Goal: Task Accomplishment & Management: Use online tool/utility

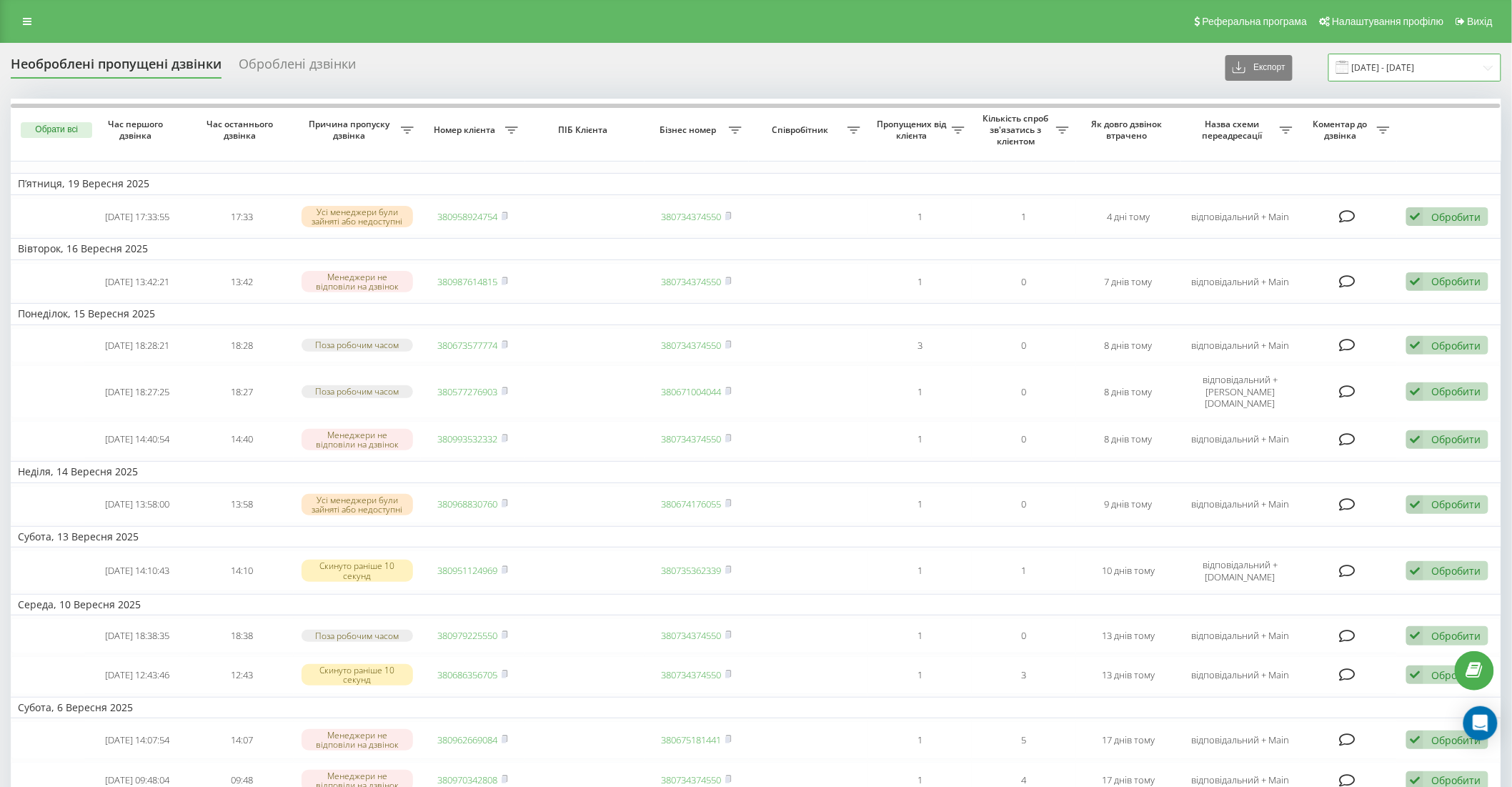
click at [1426, 64] on input "[DATE] - [DATE]" at bounding box center [1415, 68] width 173 height 28
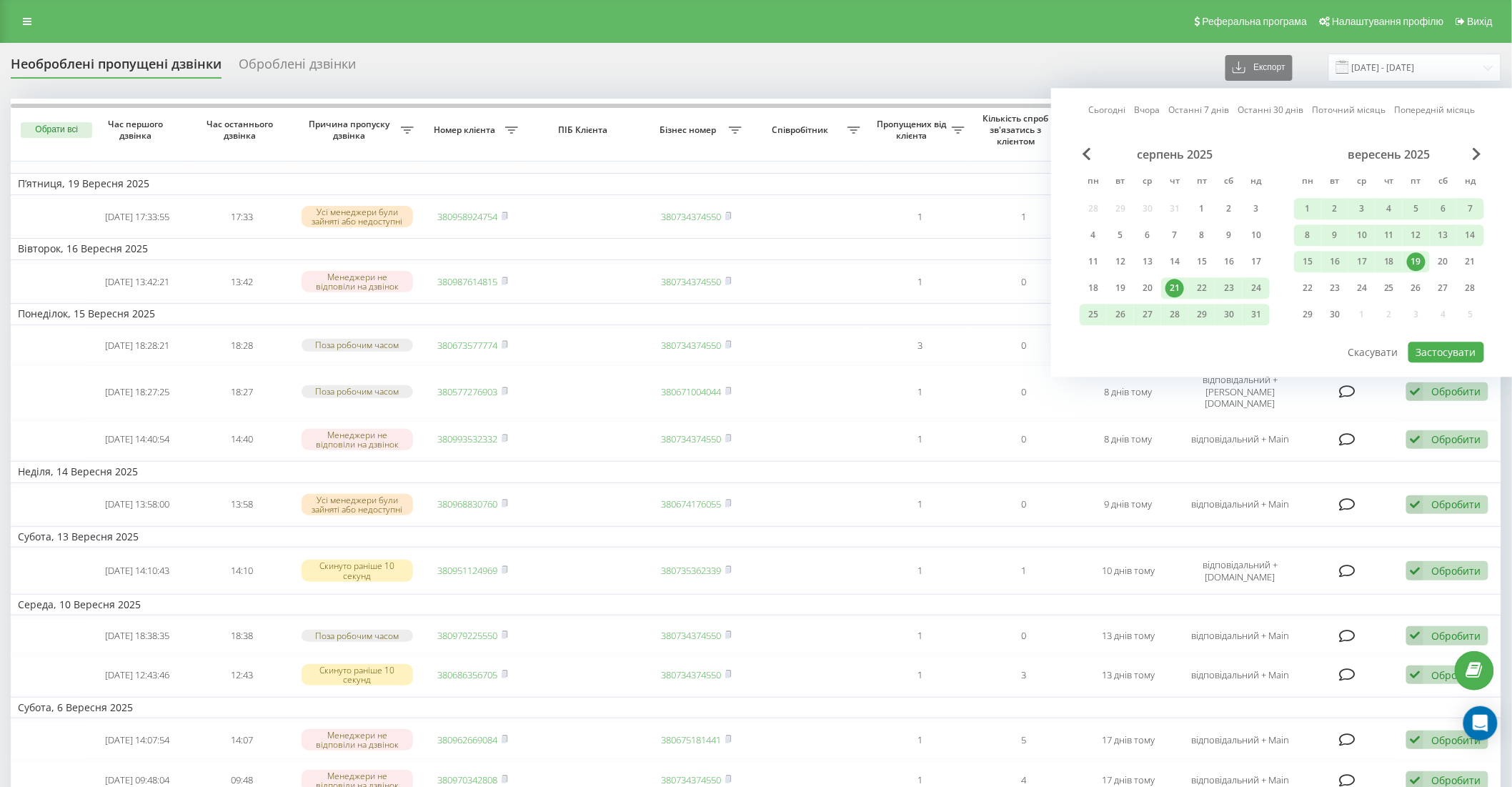
click at [1280, 105] on link "Останні 30 днів" at bounding box center [1271, 110] width 66 height 14
click at [1436, 347] on button "Застосувати" at bounding box center [1446, 352] width 76 height 21
type input "[DATE] - [DATE]"
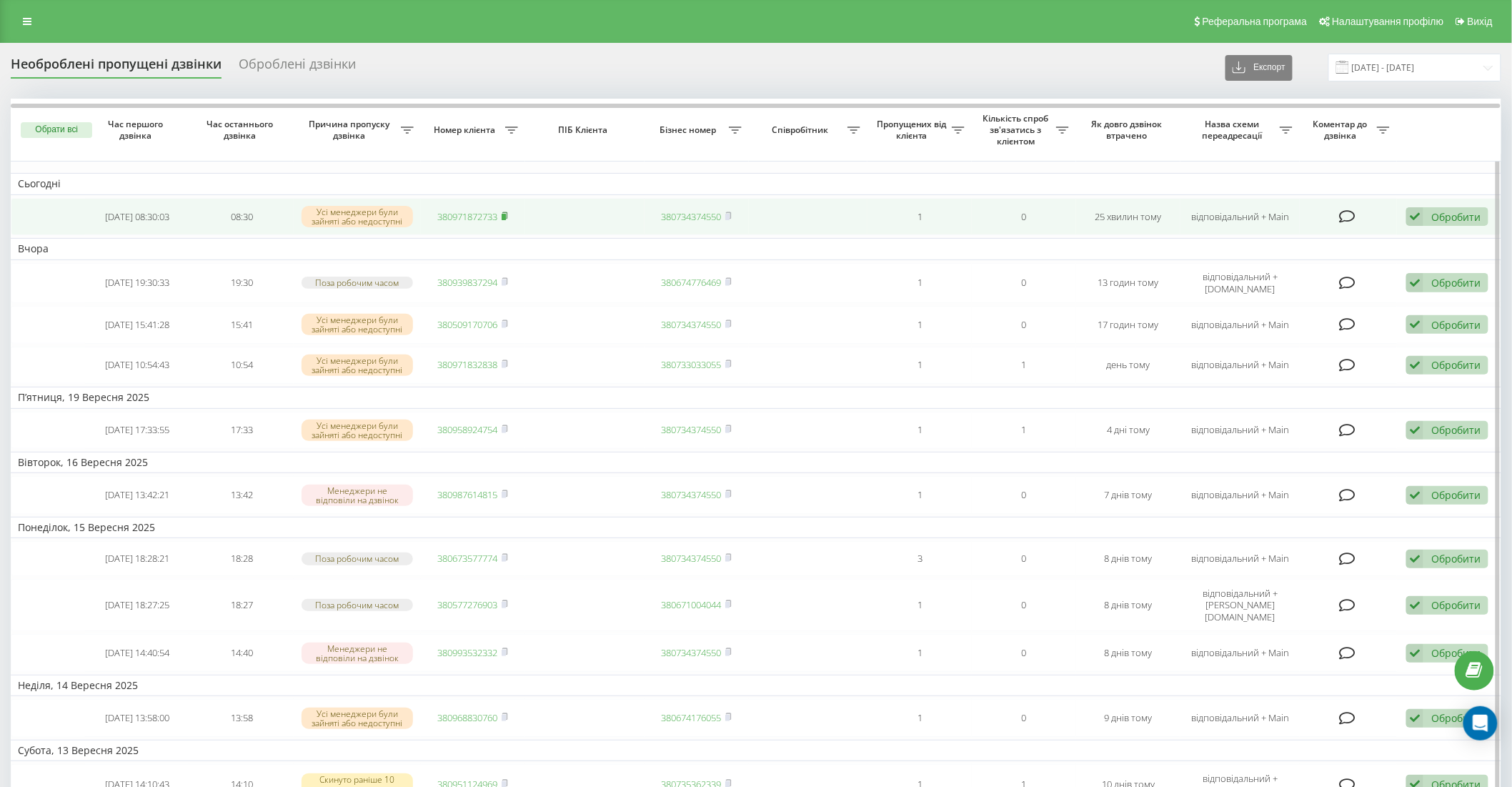
click at [507, 215] on icon at bounding box center [505, 215] width 5 height 6
click at [58, 212] on td at bounding box center [48, 217] width 75 height 38
click at [215, 209] on td "08:30" at bounding box center [241, 217] width 104 height 38
click at [273, 212] on td "08:30" at bounding box center [241, 217] width 104 height 38
click at [567, 212] on td at bounding box center [584, 217] width 119 height 38
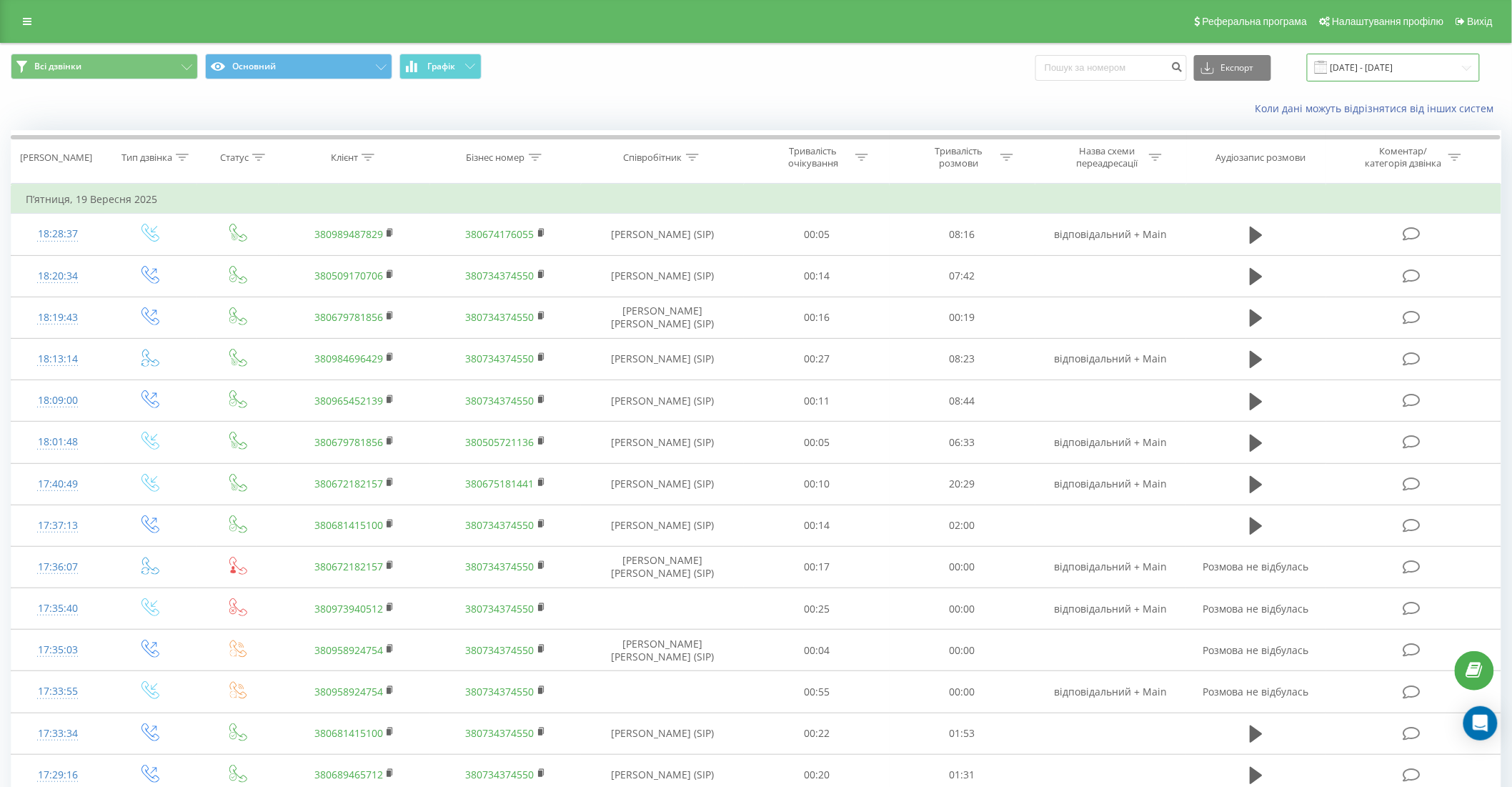
click at [1383, 63] on input "21.08.2025 - 19.09.2025" at bounding box center [1393, 68] width 173 height 28
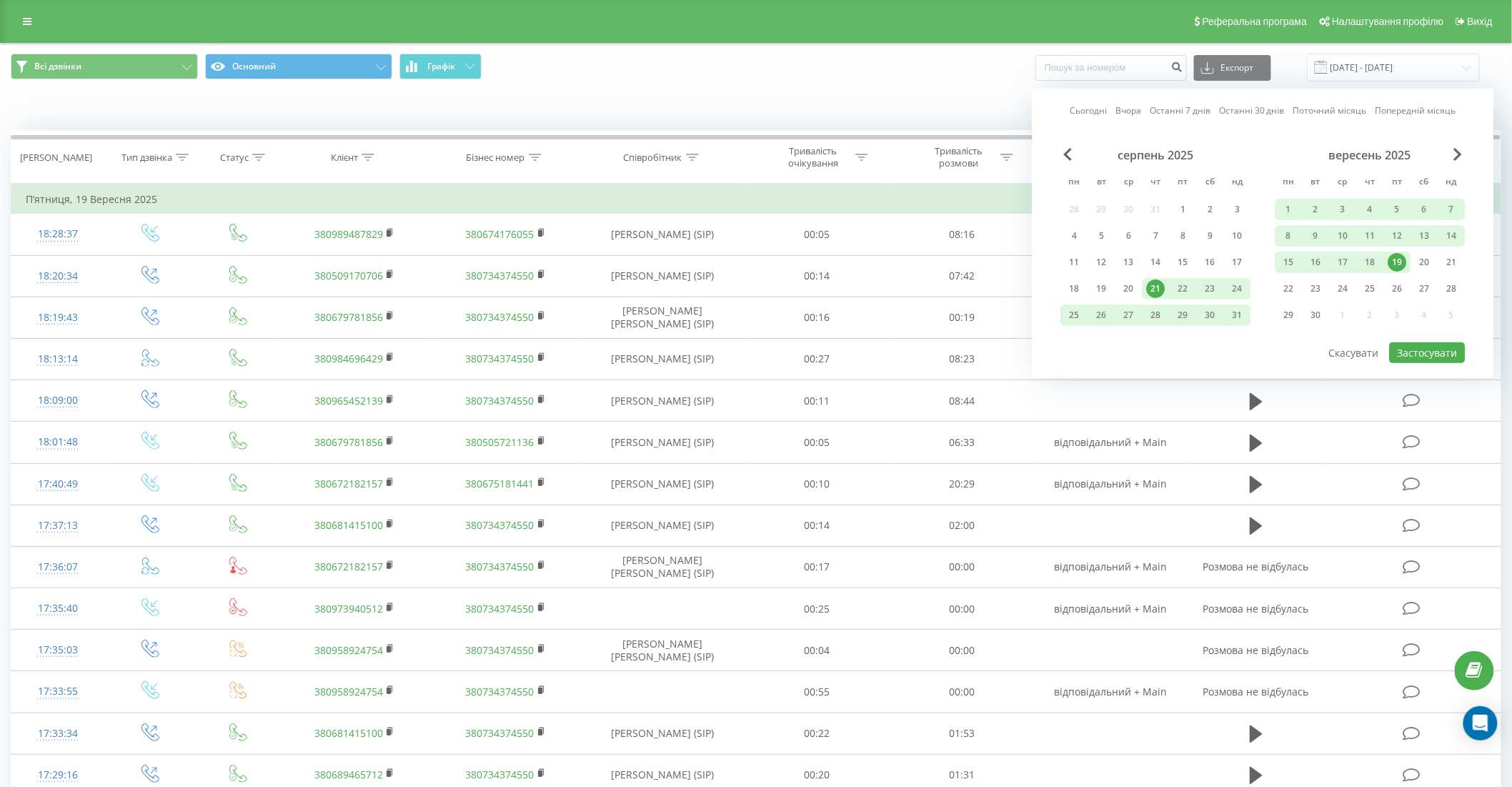
click at [1247, 111] on link "Останні 30 днів" at bounding box center [1252, 110] width 66 height 14
click at [1425, 355] on button "Застосувати" at bounding box center [1427, 353] width 76 height 21
type input "[DATE] - [DATE]"
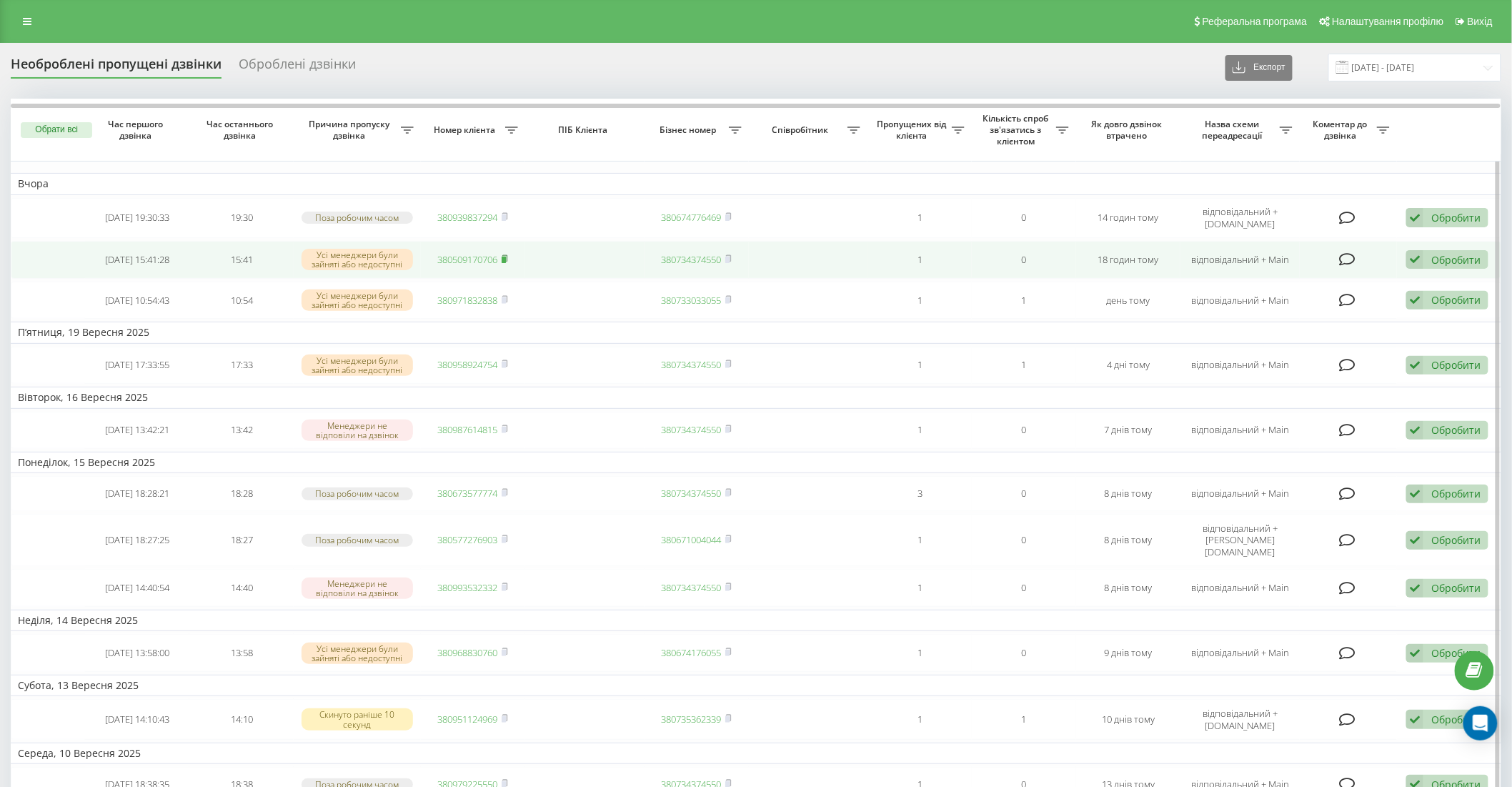
click at [505, 257] on rect at bounding box center [504, 259] width 4 height 6
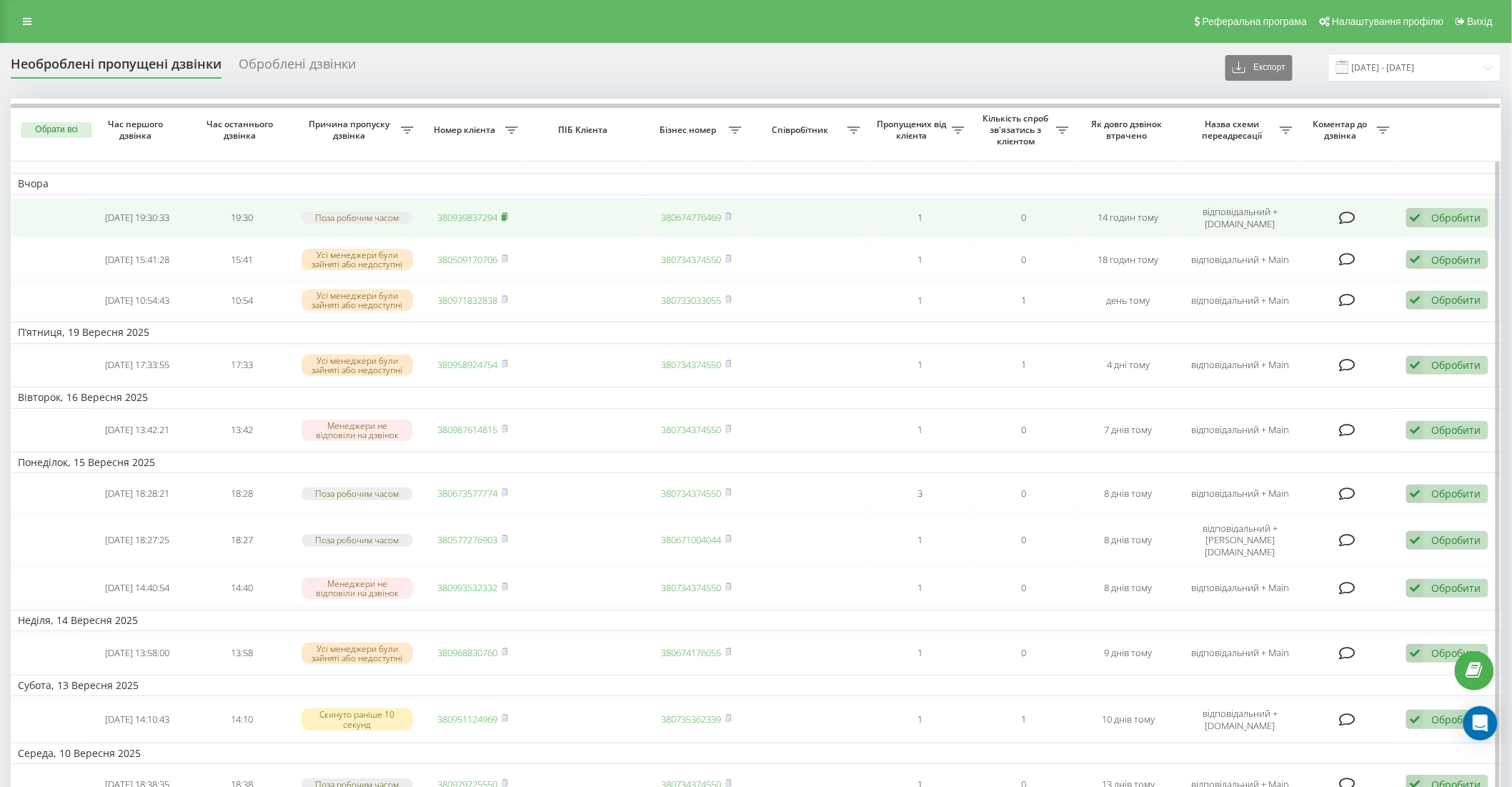
click at [505, 217] on rect at bounding box center [504, 217] width 4 height 6
click at [551, 209] on td at bounding box center [584, 218] width 119 height 40
click at [284, 208] on td "19:30" at bounding box center [241, 218] width 104 height 40
click at [1460, 213] on div "Обробити" at bounding box center [1456, 218] width 50 height 14
click at [1311, 311] on div "Інший варіант" at bounding box center [1354, 318] width 267 height 26
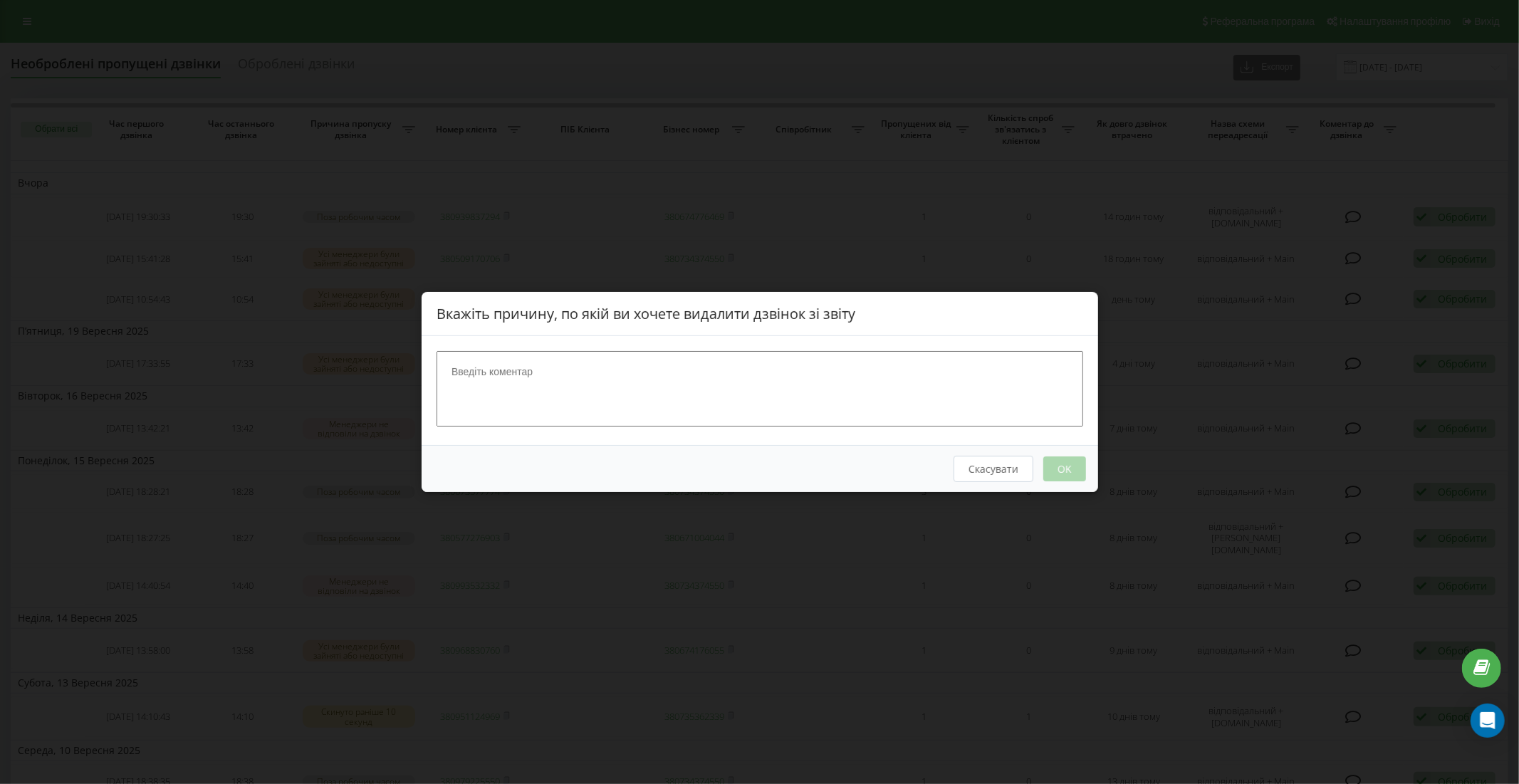
click at [837, 394] on textarea at bounding box center [759, 389] width 647 height 75
type textarea "+"
click at [1050, 471] on button "OK" at bounding box center [1064, 468] width 42 height 25
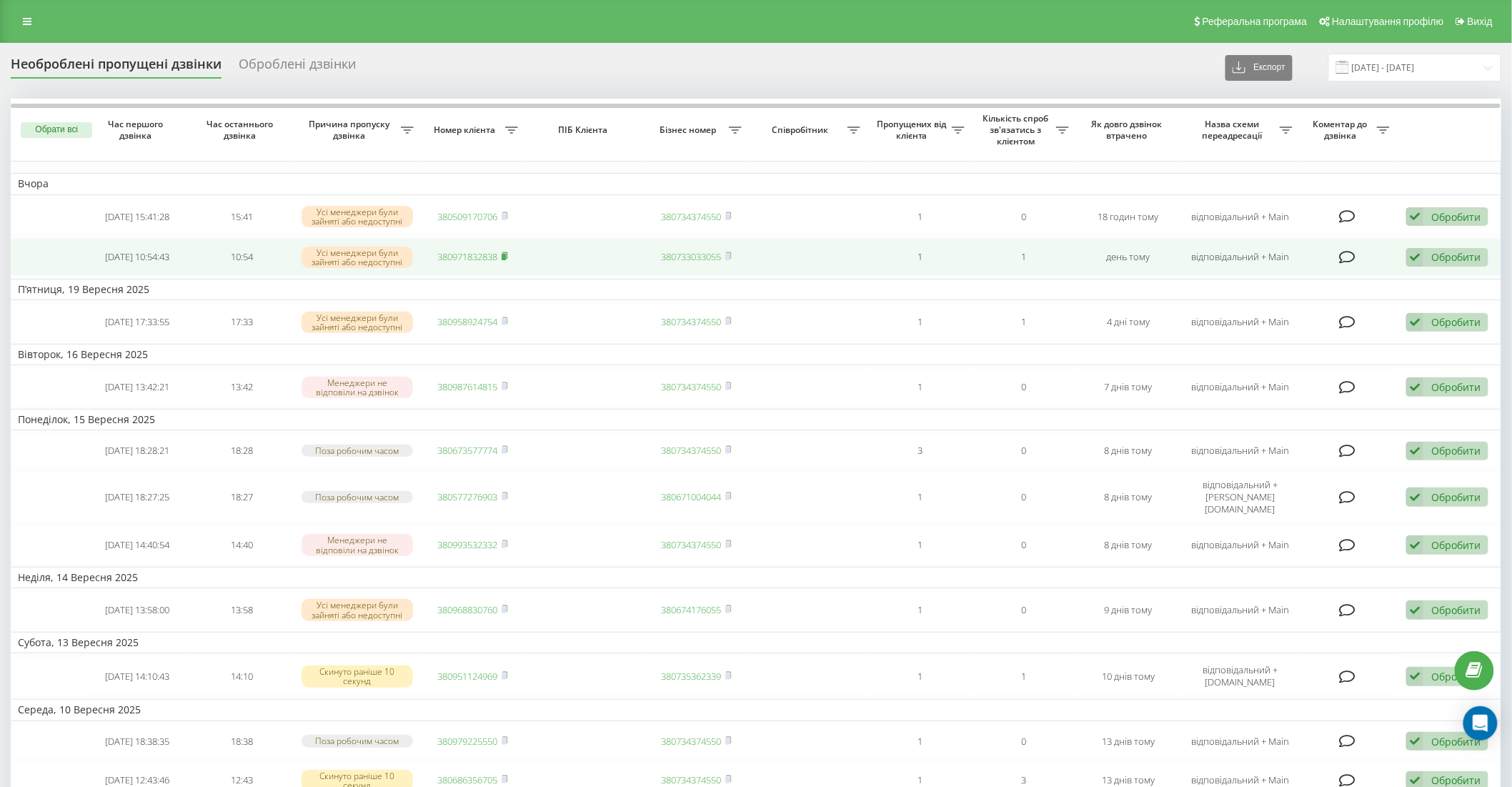
click at [505, 255] on rect at bounding box center [504, 256] width 4 height 6
